Goal: Obtain resource: Obtain resource

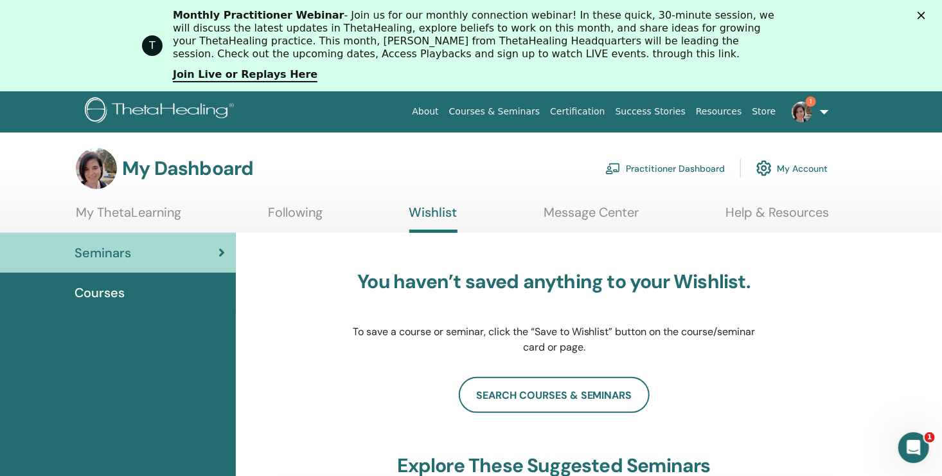
click at [832, 115] on link "1" at bounding box center [807, 111] width 53 height 41
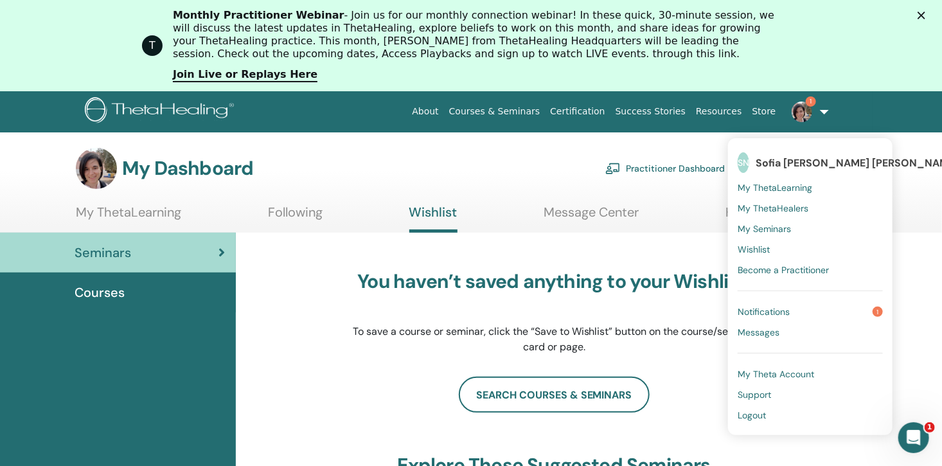
click at [800, 315] on link "Notifications 1" at bounding box center [810, 311] width 145 height 21
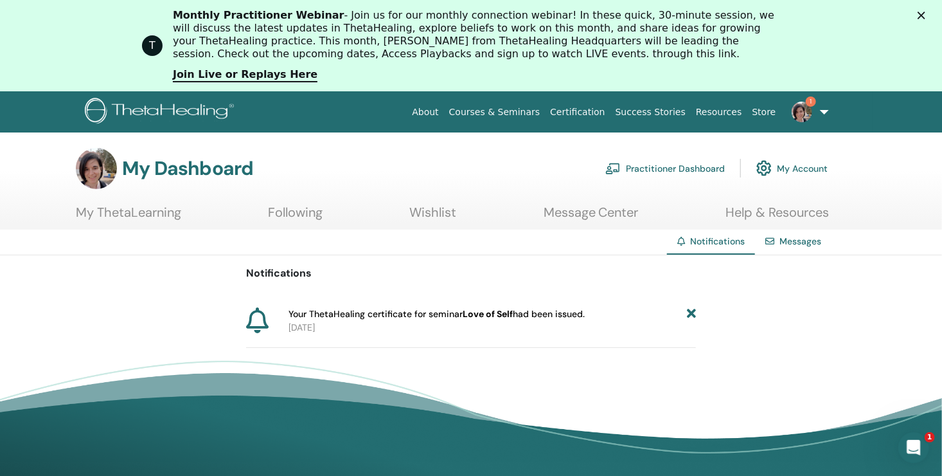
click at [497, 312] on b "Love of Self" at bounding box center [488, 314] width 50 height 12
click at [435, 308] on span "Your ThetaHealing certificate for seminar Love of Self had been issued." at bounding box center [437, 313] width 296 height 13
click at [605, 116] on link "Certification" at bounding box center [577, 112] width 65 height 24
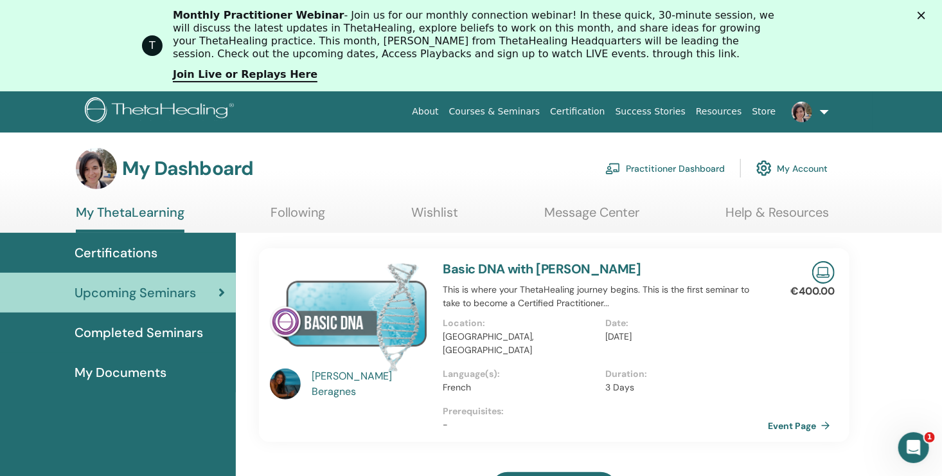
click at [122, 386] on link "My Documents" at bounding box center [118, 372] width 236 height 40
click at [130, 254] on span "Certifications" at bounding box center [116, 252] width 83 height 19
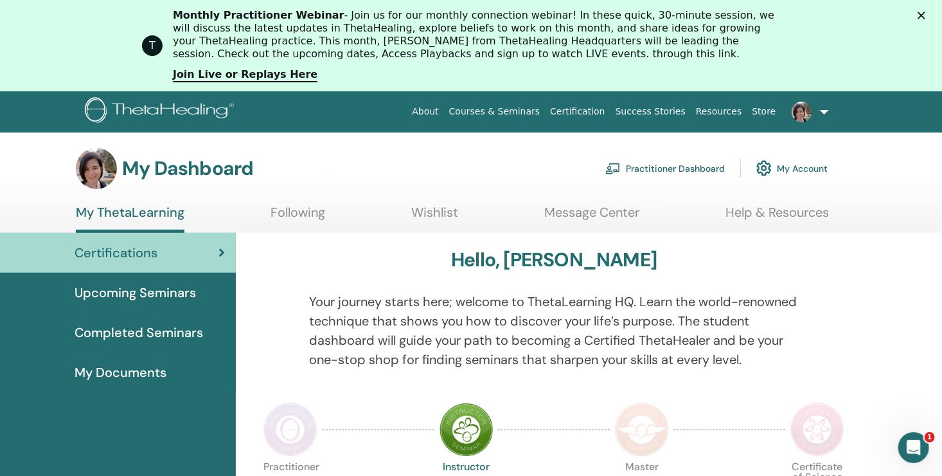
click at [148, 373] on span "My Documents" at bounding box center [121, 371] width 92 height 19
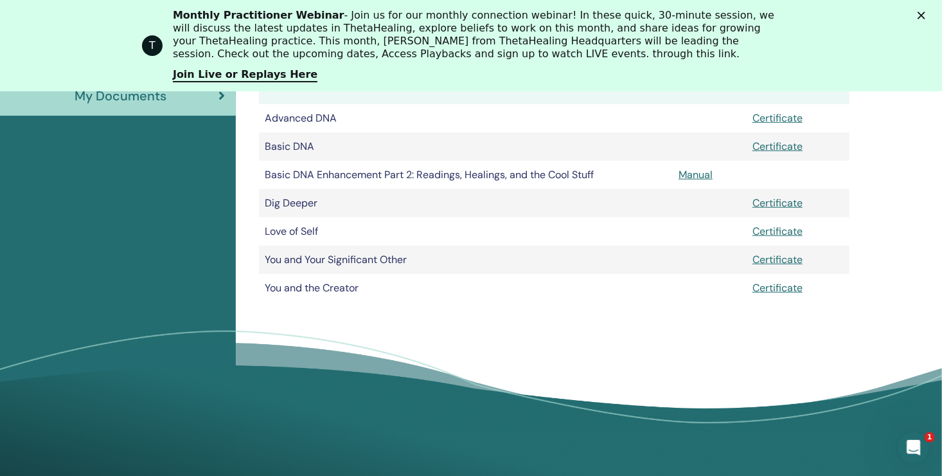
scroll to position [305, 0]
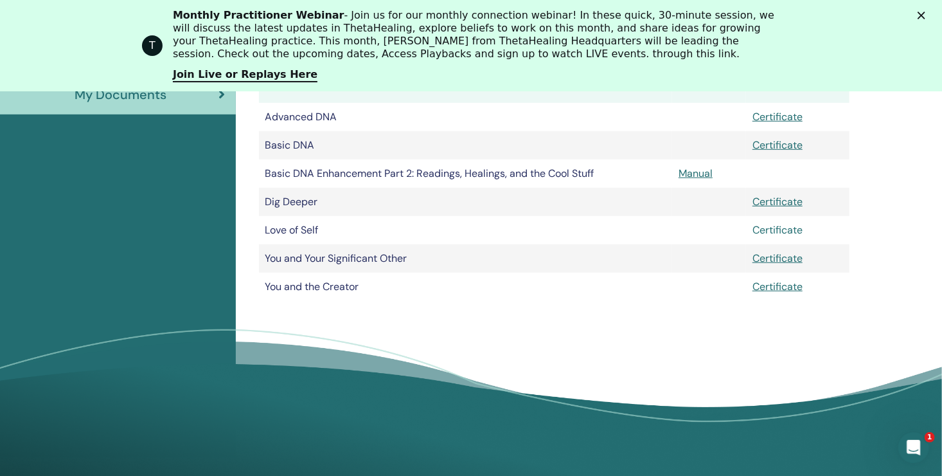
click at [776, 231] on link "Certificate" at bounding box center [777, 229] width 50 height 13
